Goal: Task Accomplishment & Management: Manage account settings

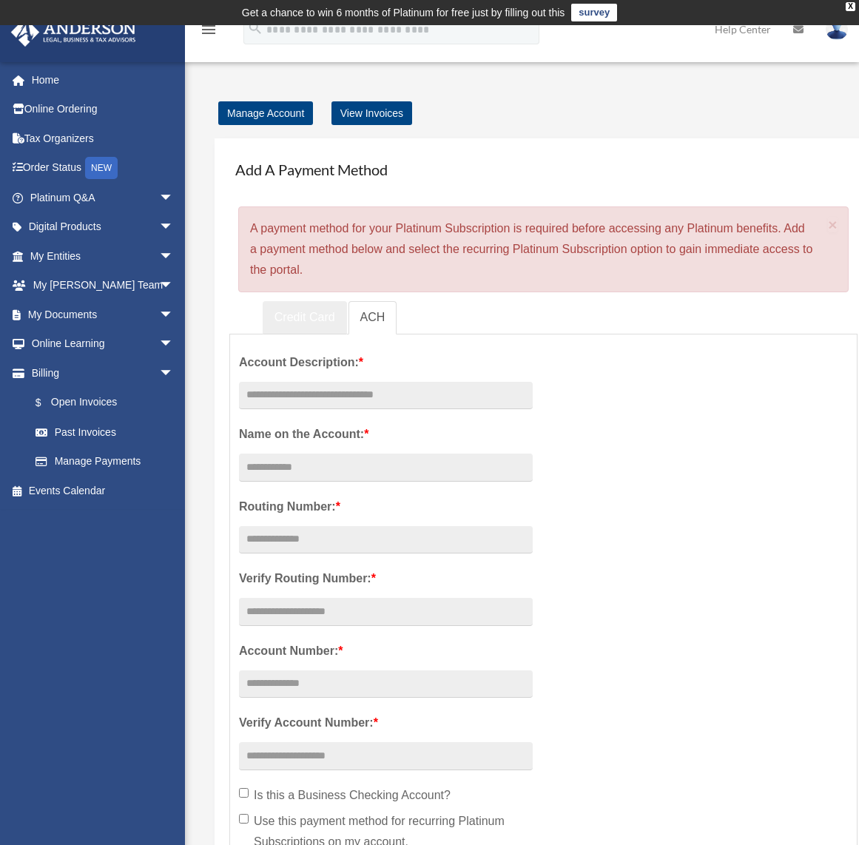
click at [310, 314] on link "Credit Card" at bounding box center [305, 317] width 84 height 33
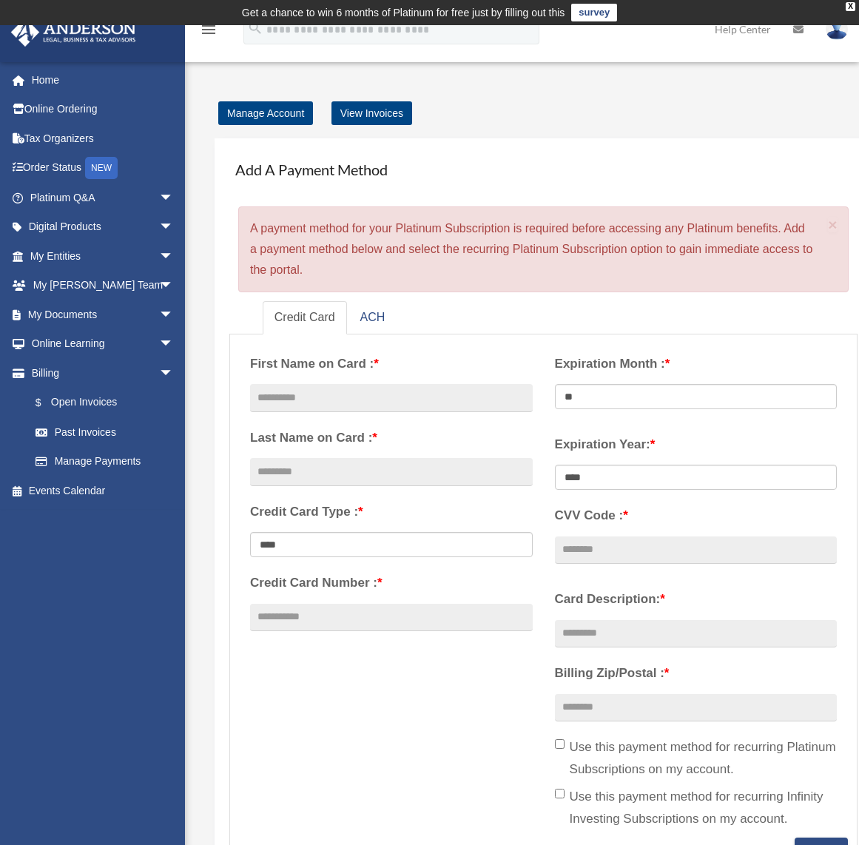
click at [67, 535] on div "paul.r.friday@gmail.com Sign Out paul@confluenspartners.com Home Online Orderin…" at bounding box center [98, 428] width 196 height 734
click at [402, 674] on div "**********" at bounding box center [543, 590] width 609 height 494
drag, startPoint x: 251, startPoint y: 230, endPoint x: 331, endPoint y: 280, distance: 93.4
click at [331, 280] on div "× A payment method for your Platinum Subscription is required before accessing …" at bounding box center [543, 249] width 610 height 86
click at [327, 274] on div "× A payment method for your Platinum Subscription is required before accessing …" at bounding box center [543, 249] width 610 height 86
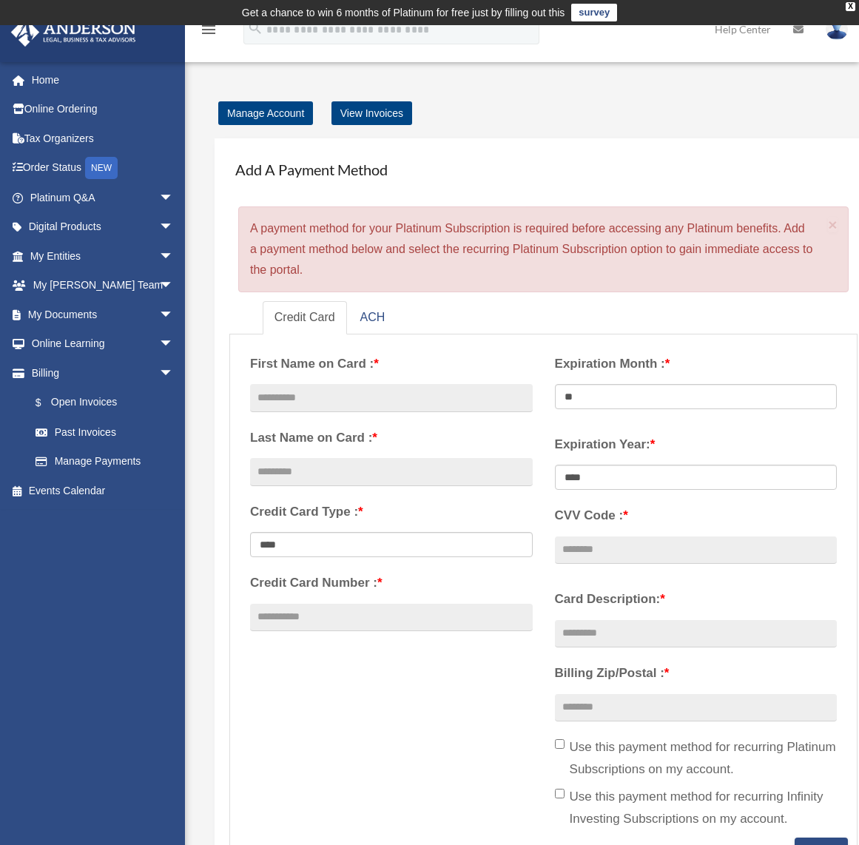
drag, startPoint x: 315, startPoint y: 277, endPoint x: 239, endPoint y: 221, distance: 94.2
click at [239, 221] on div "× A payment method for your Platinum Subscription is required before accessing …" at bounding box center [543, 249] width 610 height 86
drag, startPoint x: 236, startPoint y: 168, endPoint x: 423, endPoint y: 171, distance: 187.1
click at [423, 171] on h4 "Add A Payment Method" at bounding box center [543, 169] width 628 height 33
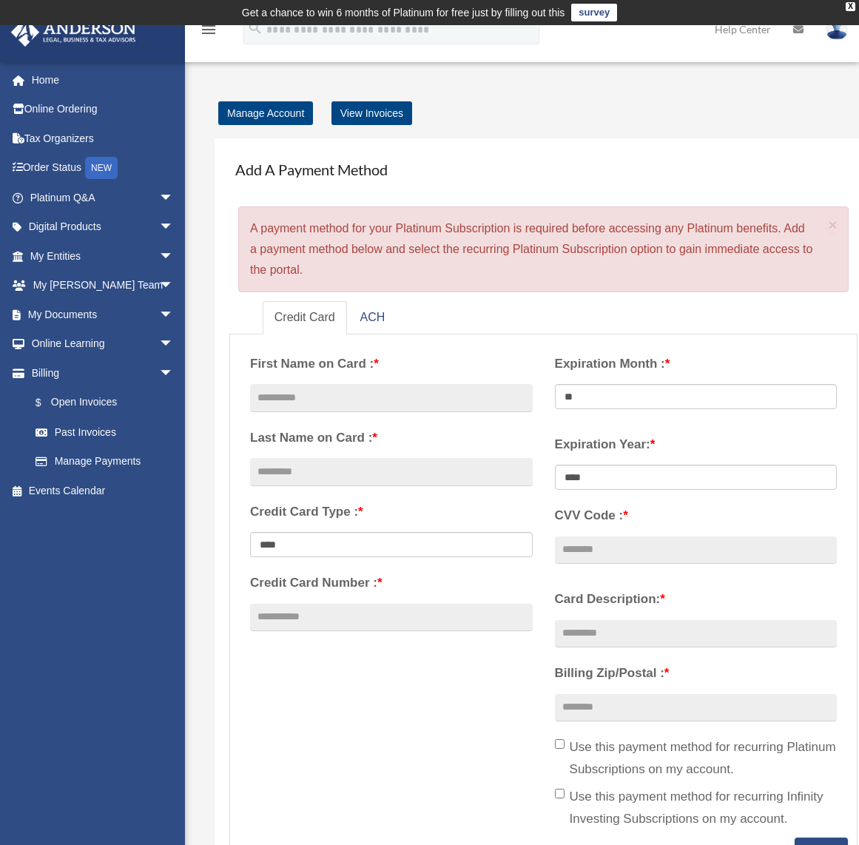
click at [532, 87] on div "Add Card date_range Published on Last updated June 7, 2024 April 13, 2021 by co…" at bounding box center [520, 704] width 663 height 1239
click at [44, 77] on link "Home" at bounding box center [103, 80] width 186 height 30
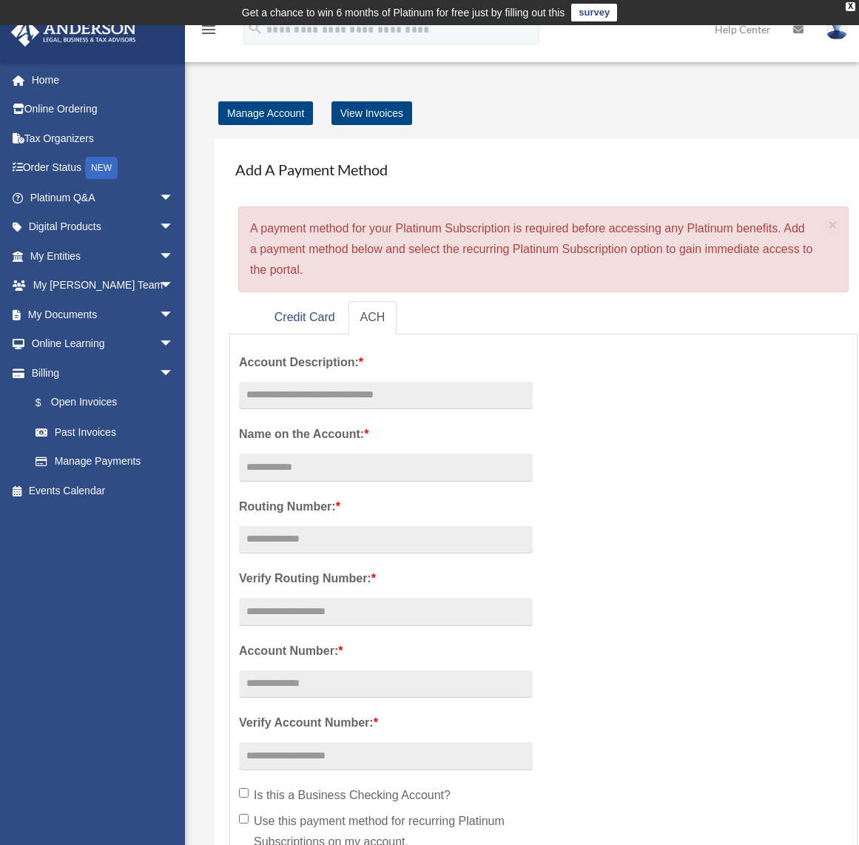
click at [265, 60] on div "menu search Site Menu add paul@confluenspartners.com My Profile Reset Password …" at bounding box center [429, 36] width 836 height 50
click at [44, 78] on link "Home" at bounding box center [103, 80] width 186 height 30
click at [838, 30] on img at bounding box center [836, 28] width 22 height 21
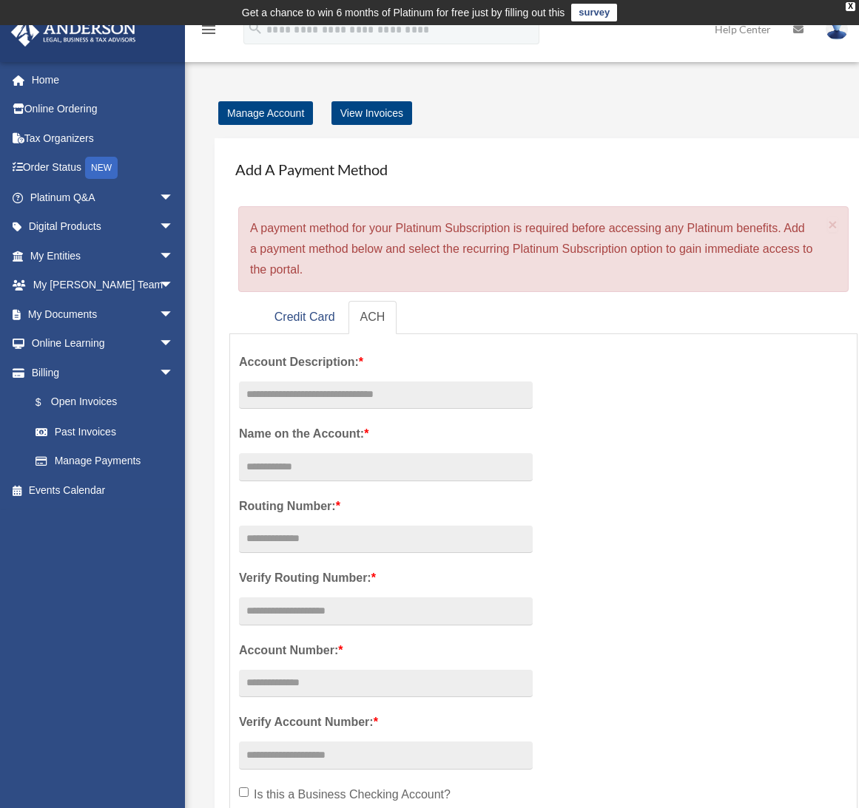
click at [38, 677] on div "[PERSON_NAME][EMAIL_ADDRESS][DATE][DOMAIN_NAME] Sign Out [PERSON_NAME][EMAIL_AD…" at bounding box center [98, 409] width 196 height 697
click at [66, 251] on link "My Entities arrow_drop_down" at bounding box center [103, 256] width 186 height 30
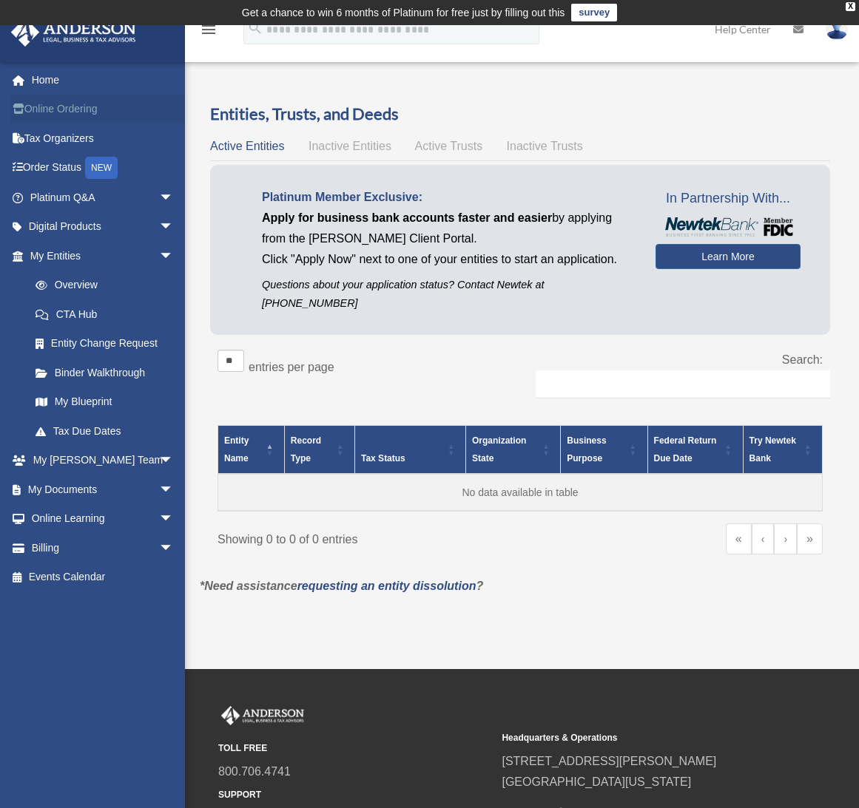
click at [30, 104] on link "Online Ordering" at bounding box center [103, 110] width 186 height 30
click at [38, 76] on link "Home" at bounding box center [103, 80] width 186 height 30
